Goal: Information Seeking & Learning: Learn about a topic

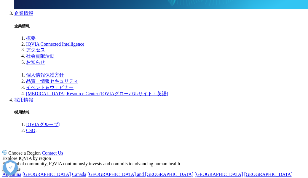
scroll to position [615, 0]
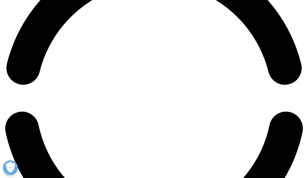
scroll to position [669, 0]
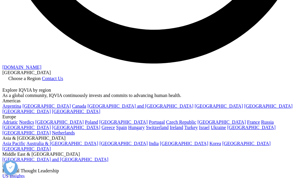
scroll to position [857, 0]
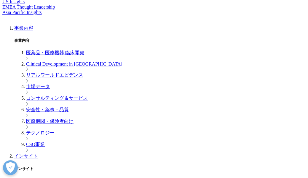
scroll to position [1084, 0]
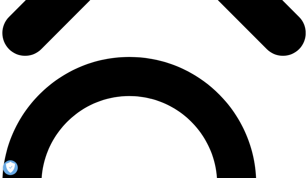
scroll to position [256, 0]
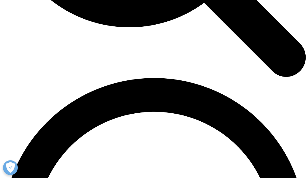
scroll to position [543, 0]
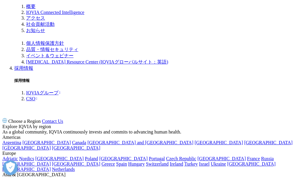
scroll to position [615, 0]
